Goal: Transaction & Acquisition: Purchase product/service

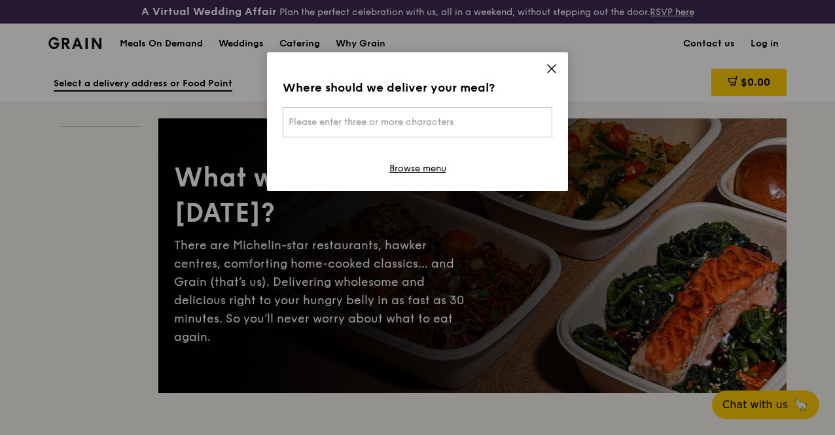
click at [418, 146] on div "Where should we deliver your meal? Please enter three or more characters Browse…" at bounding box center [417, 121] width 301 height 139
click at [417, 124] on span "Please enter three or more characters" at bounding box center [371, 122] width 165 height 11
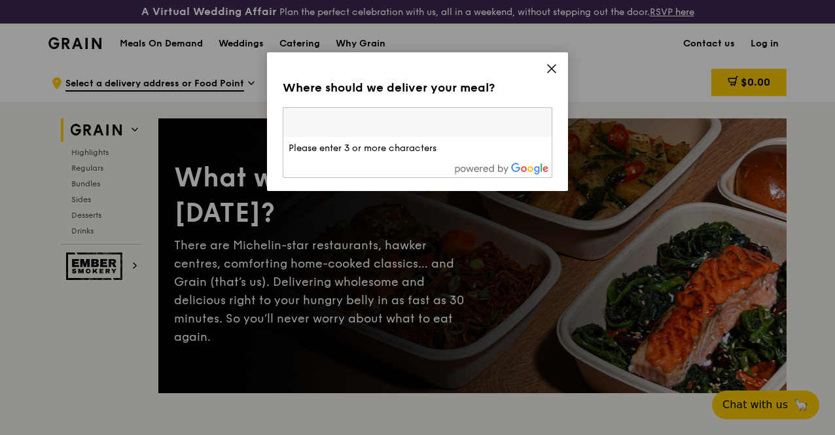
click at [415, 116] on input "search" at bounding box center [417, 122] width 268 height 29
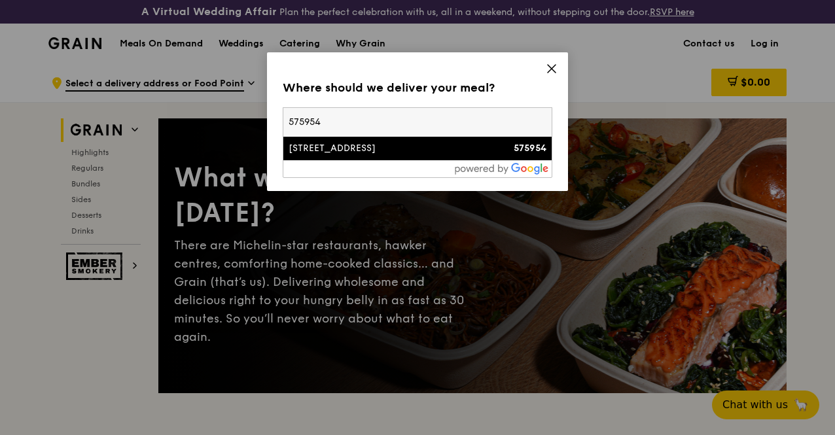
type input "575954"
click at [414, 153] on div "[STREET_ADDRESS]" at bounding box center [386, 148] width 194 height 13
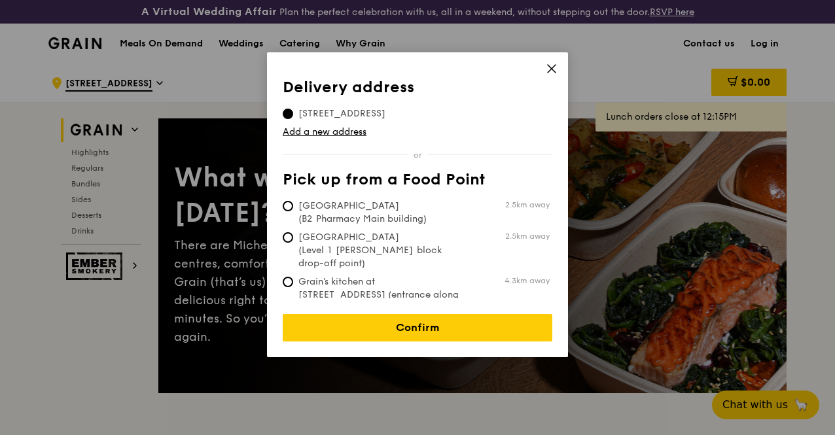
click at [421, 314] on link "Confirm" at bounding box center [418, 327] width 270 height 27
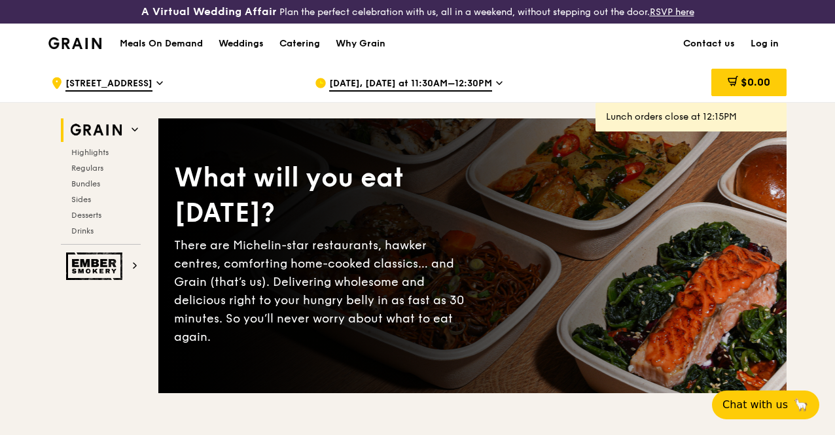
click at [470, 92] on span "[DATE], [DATE] at 11:30AM–12:30PM" at bounding box center [410, 84] width 163 height 14
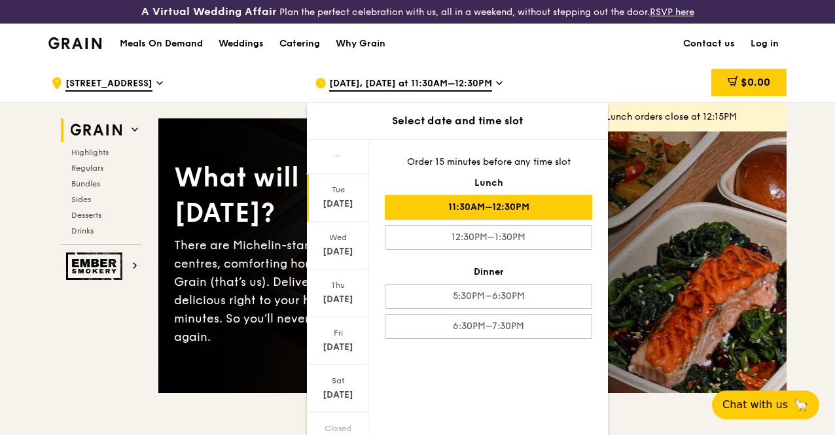
scroll to position [105, 0]
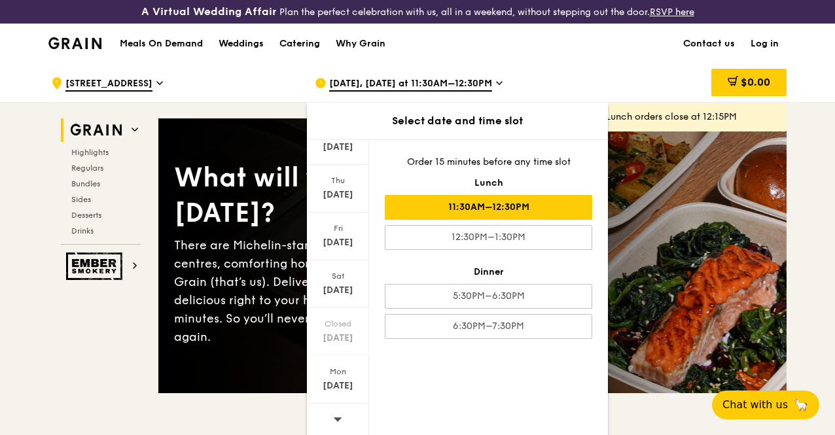
click at [340, 424] on icon at bounding box center [337, 419] width 9 height 10
click at [342, 154] on div "[DATE]" at bounding box center [338, 147] width 58 height 13
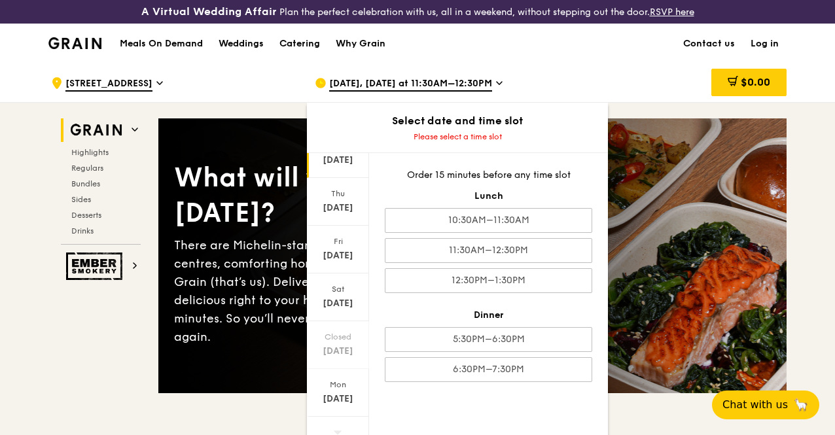
click at [542, 233] on div "10:30AM–11:30AM" at bounding box center [488, 220] width 207 height 25
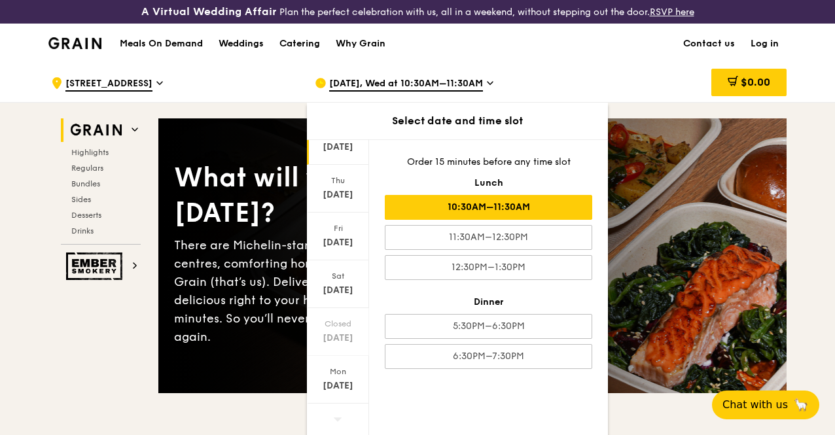
click at [573, 81] on div "$0.00" at bounding box center [681, 82] width 226 height 39
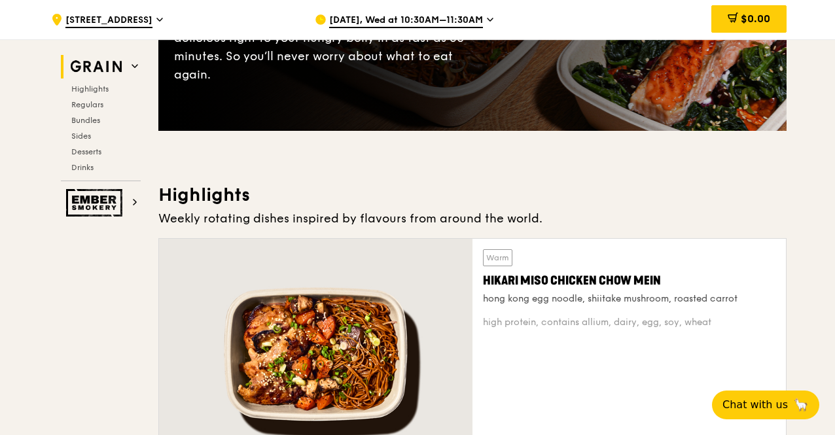
scroll to position [458, 0]
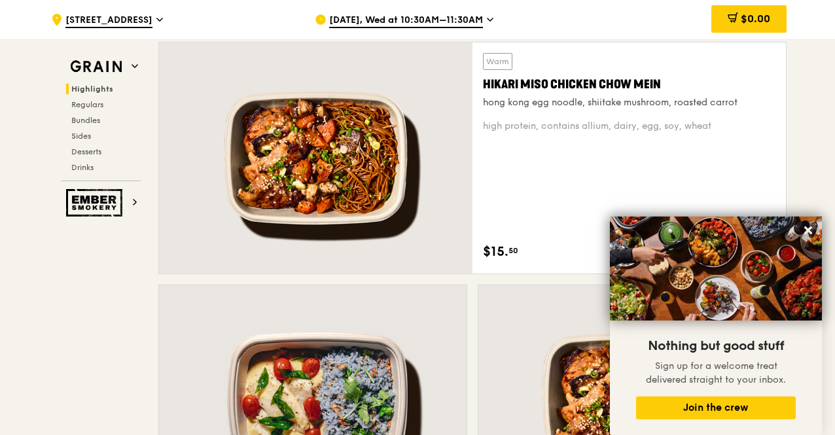
click at [801, 232] on button at bounding box center [808, 230] width 21 height 21
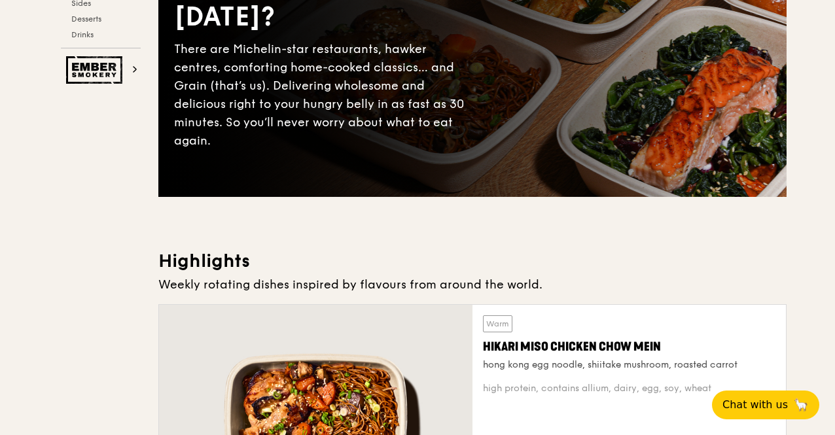
scroll to position [0, 0]
